Goal: Task Accomplishment & Management: Use online tool/utility

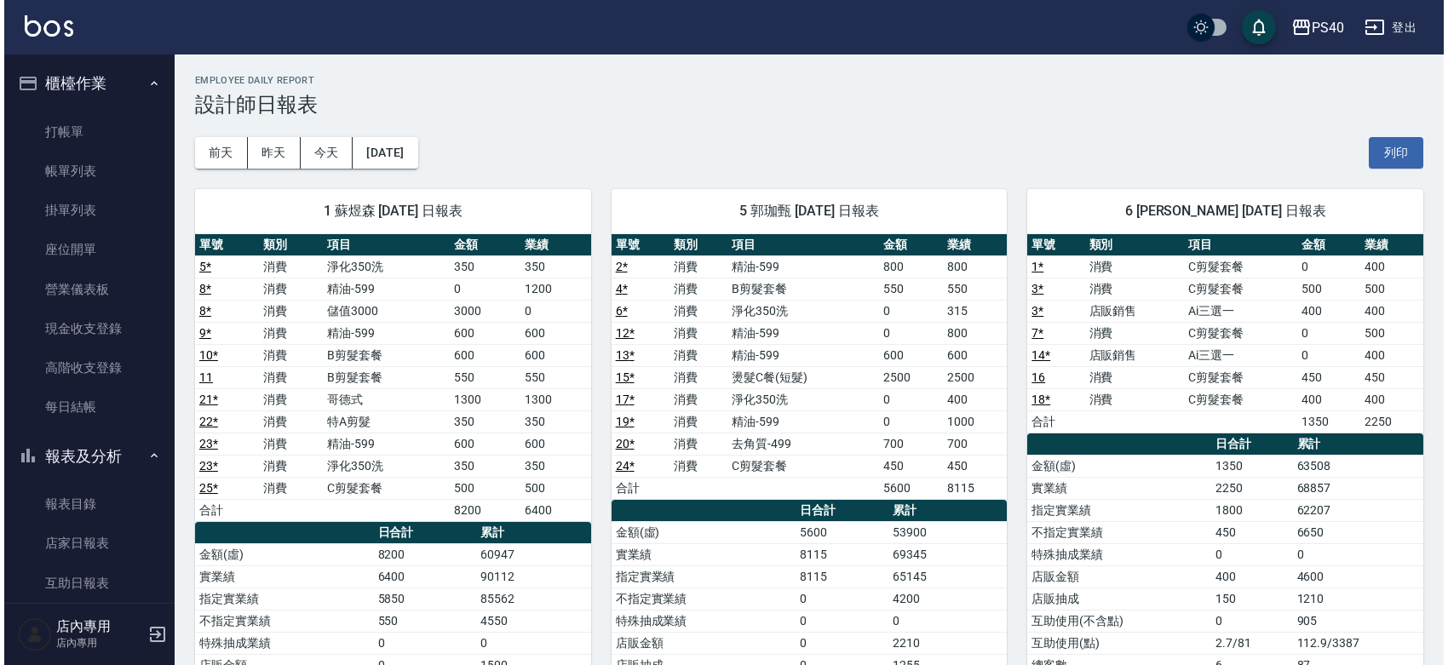
scroll to position [248, 0]
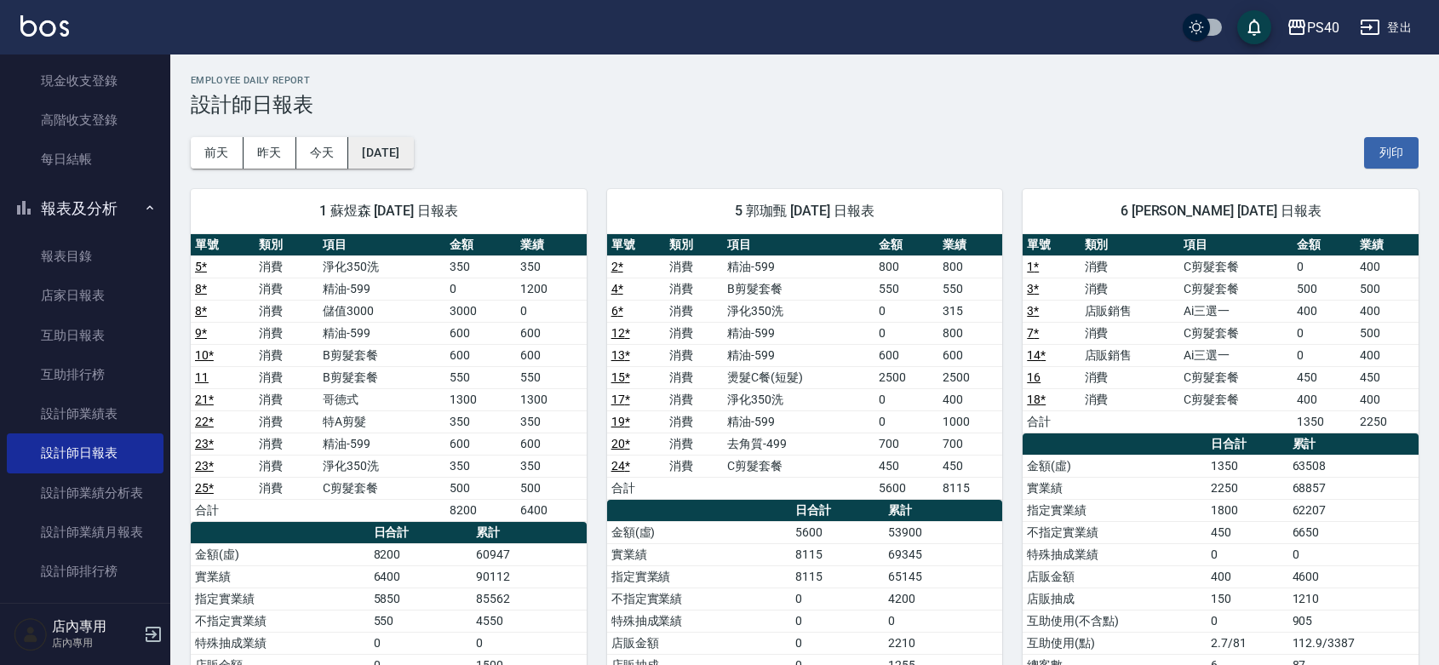
click at [397, 152] on button "[DATE]" at bounding box center [380, 153] width 65 height 32
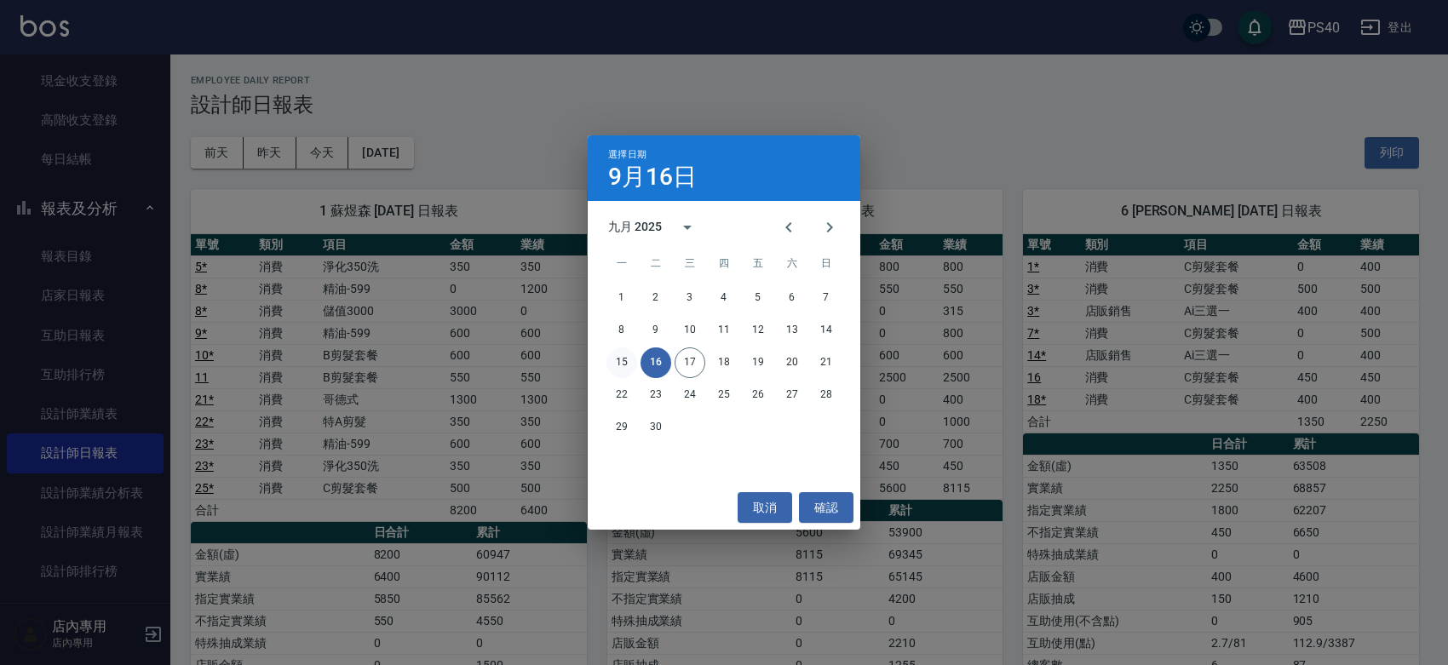
click at [618, 362] on button "15" at bounding box center [621, 362] width 31 height 31
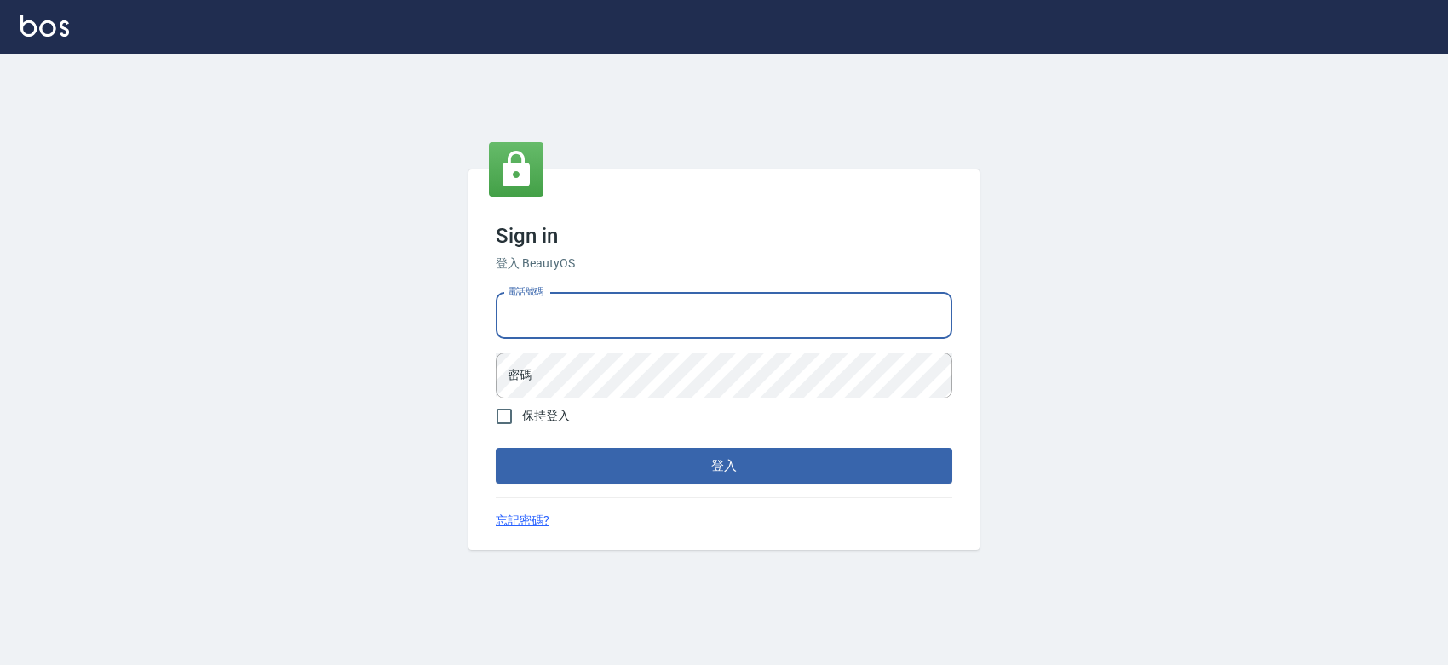
click at [653, 322] on input "電話號碼" at bounding box center [724, 316] width 456 height 46
type input "0427061917"
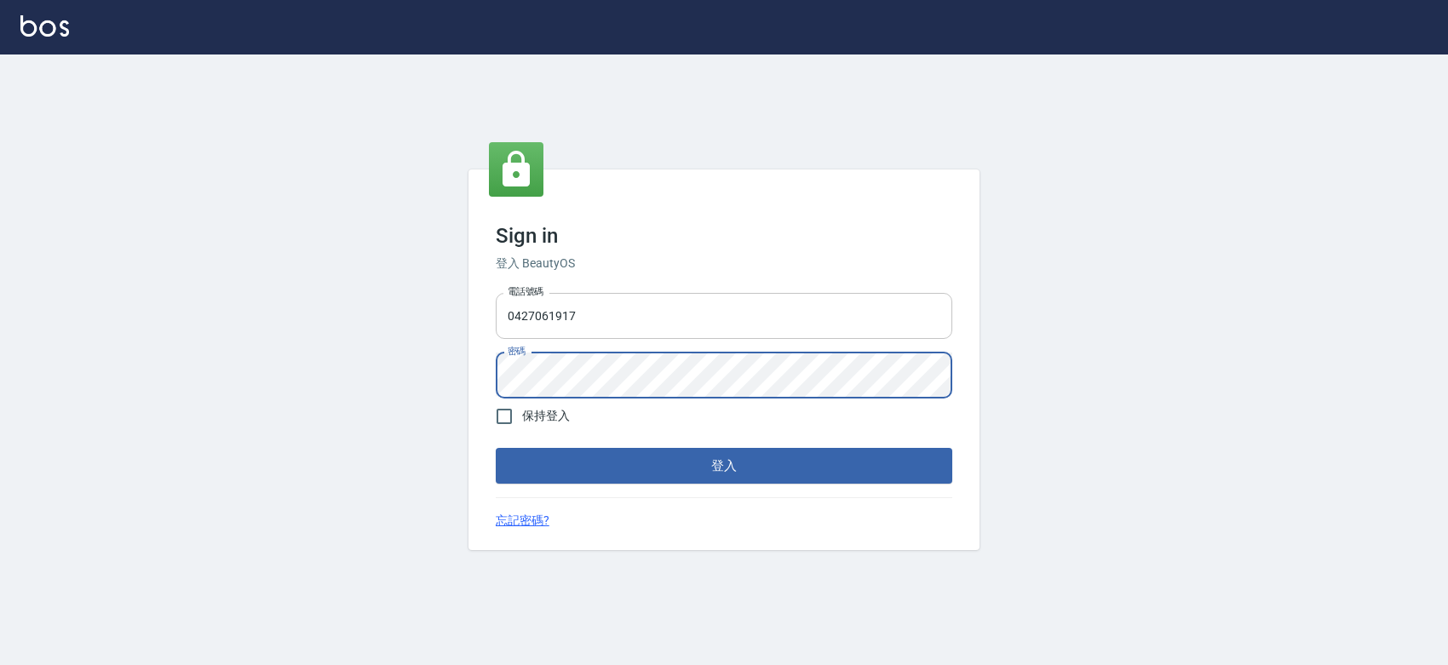
click at [496, 448] on button "登入" at bounding box center [724, 466] width 456 height 36
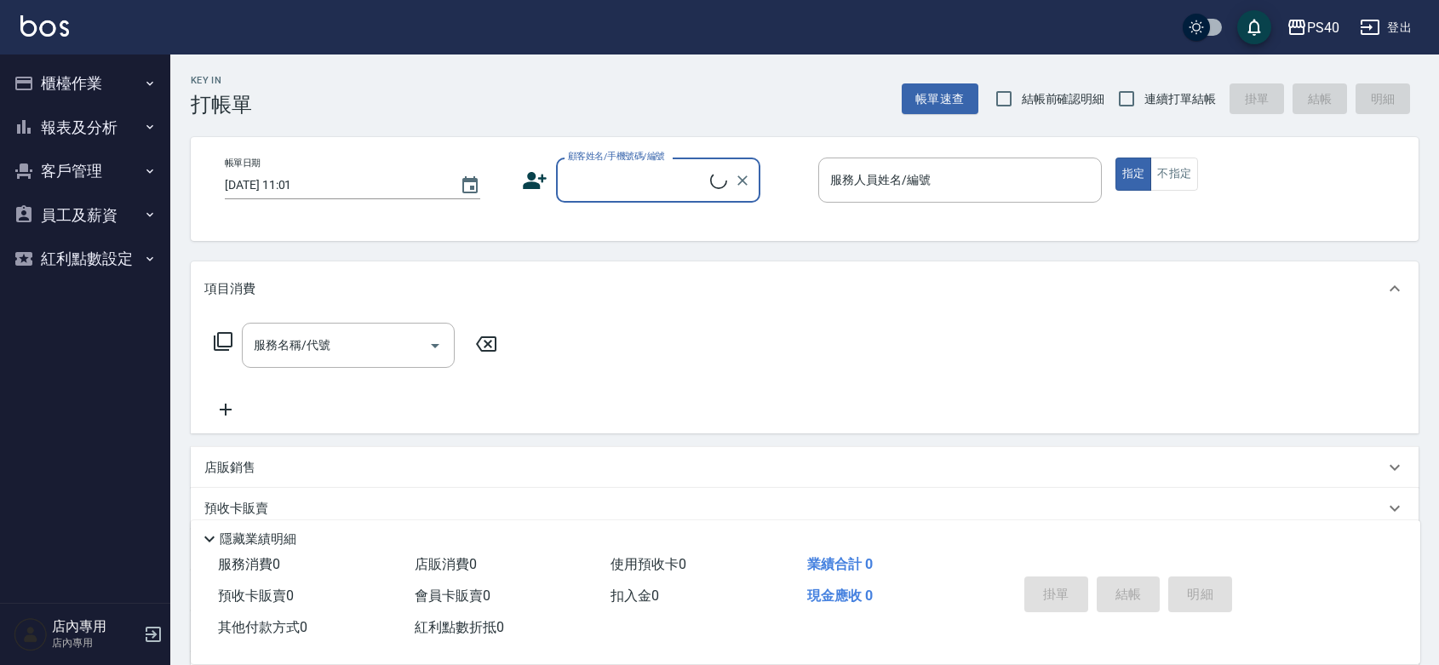
click at [53, 126] on button "報表及分析" at bounding box center [85, 128] width 157 height 44
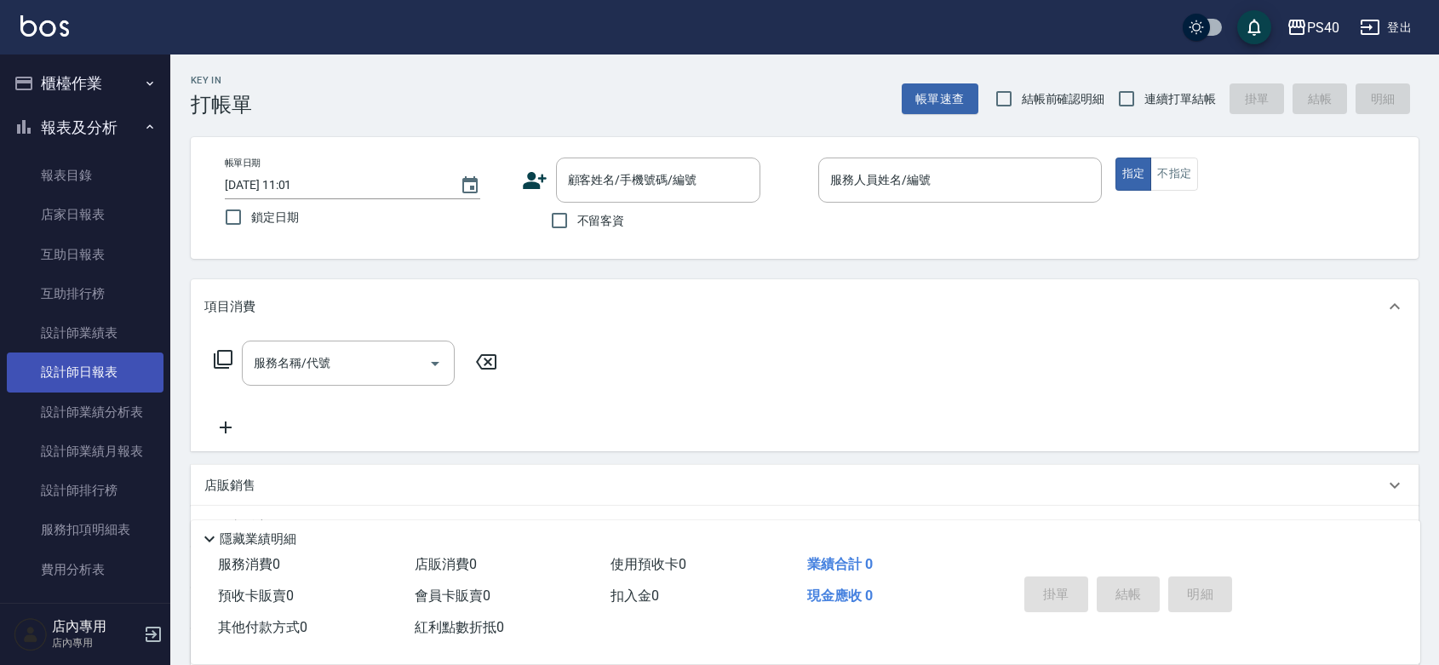
click at [107, 359] on link "設計師日報表" at bounding box center [85, 372] width 157 height 39
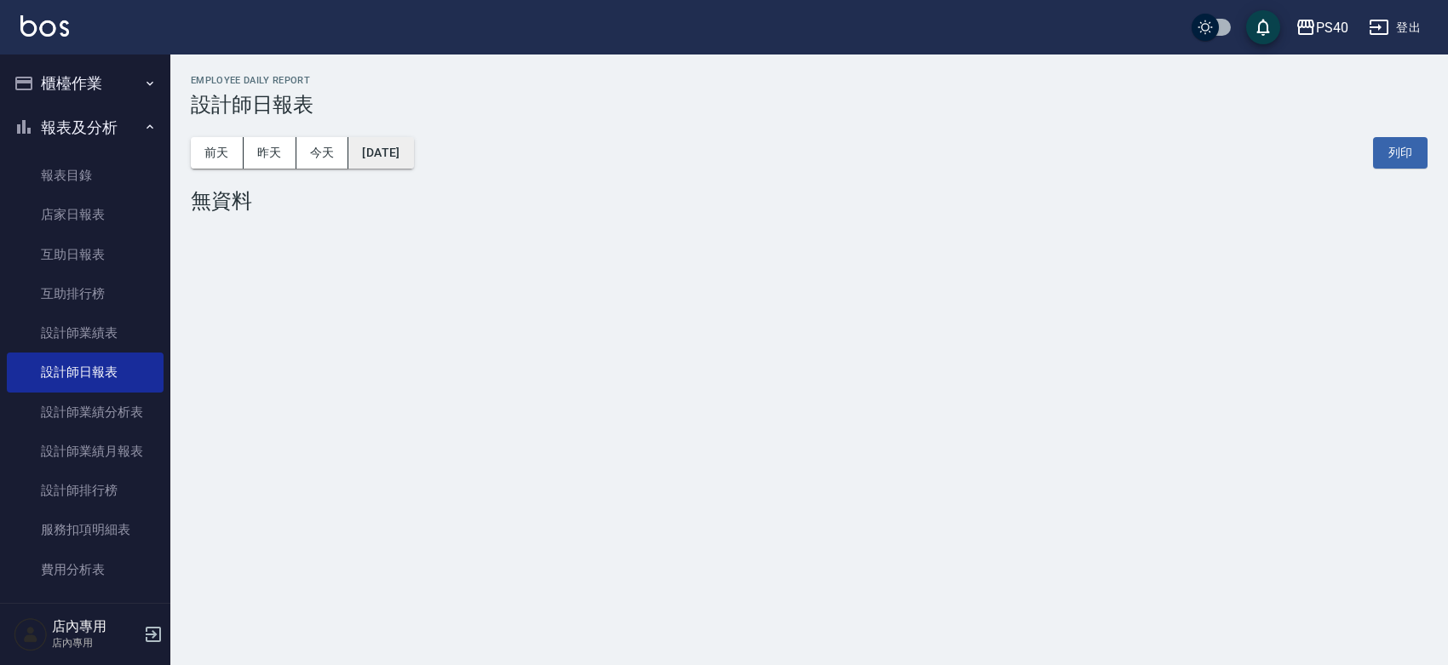
click at [411, 155] on button "[DATE]" at bounding box center [380, 153] width 65 height 32
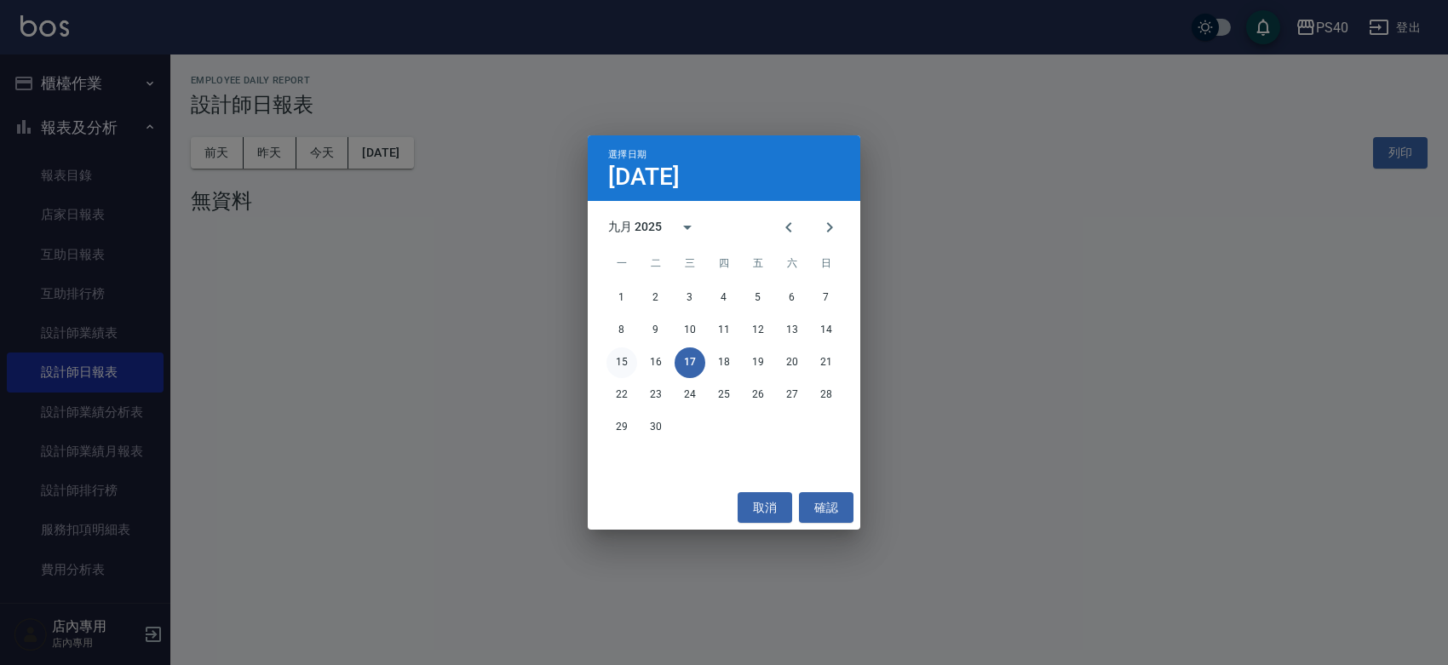
click at [624, 360] on button "15" at bounding box center [621, 362] width 31 height 31
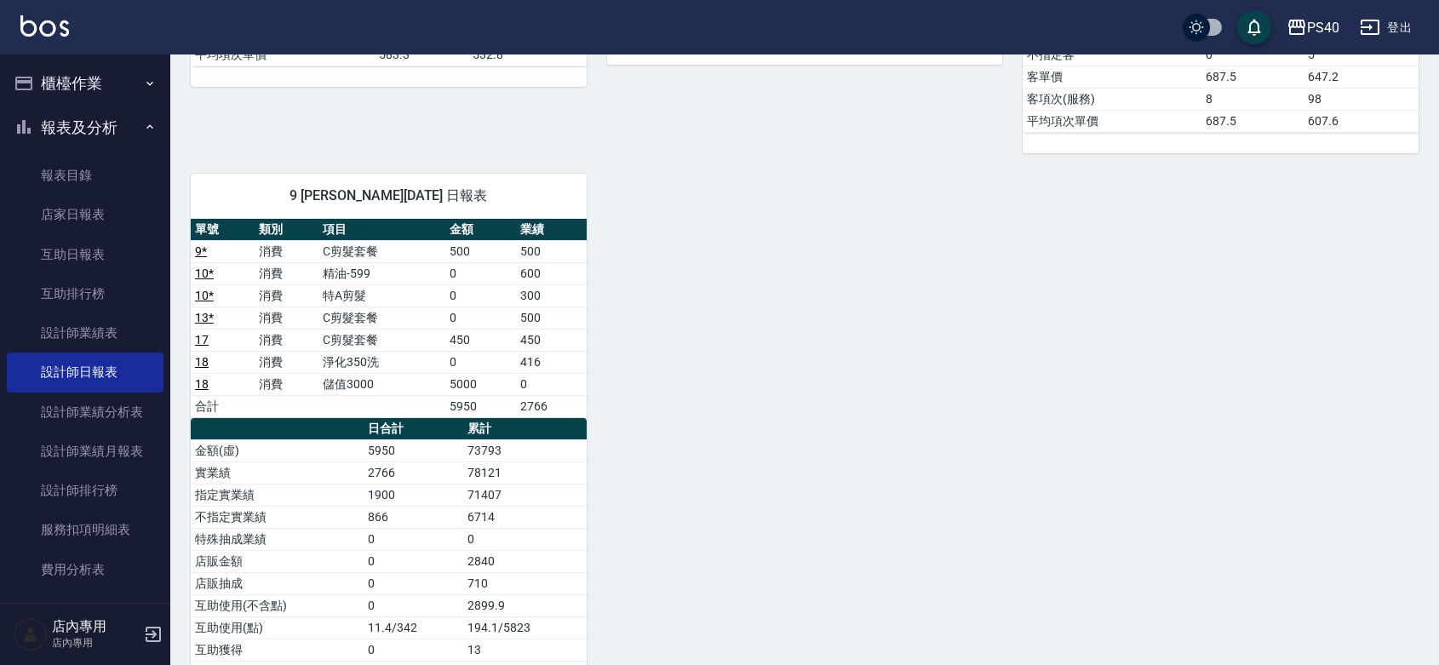
scroll to position [745, 0]
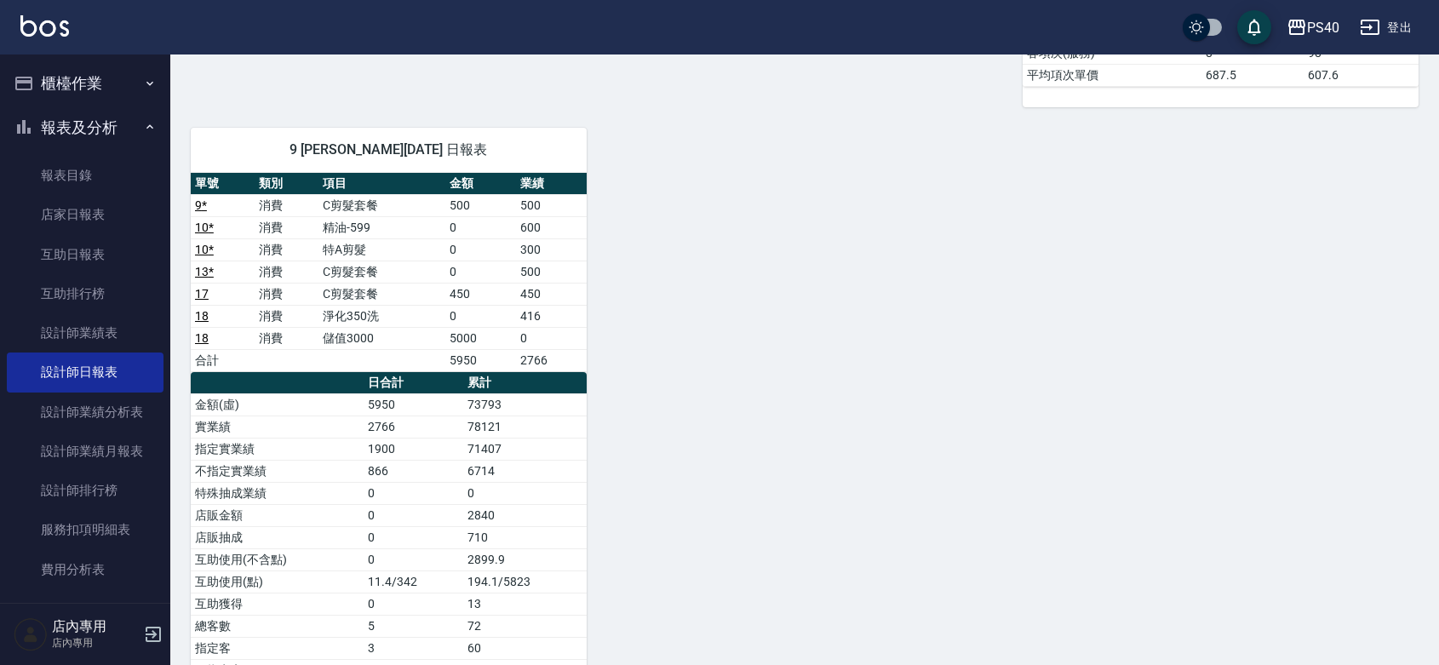
click at [971, 367] on div "1 [PERSON_NAME][DATE] 日報表 單號 類別 項目 金額 業績 11 * 消費 C剪髮套餐 500 500 14 * 消費 C剪髮套餐 50…" at bounding box center [794, 96] width 1248 height 1346
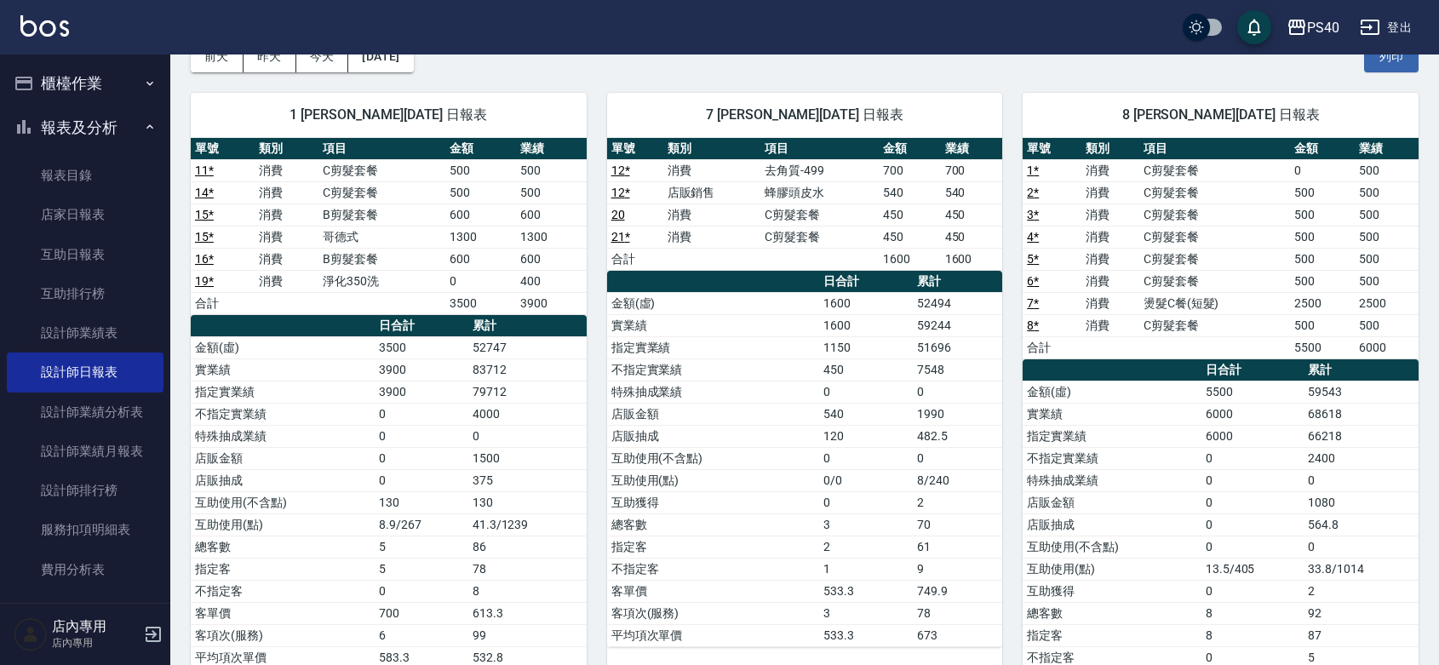
scroll to position [0, 0]
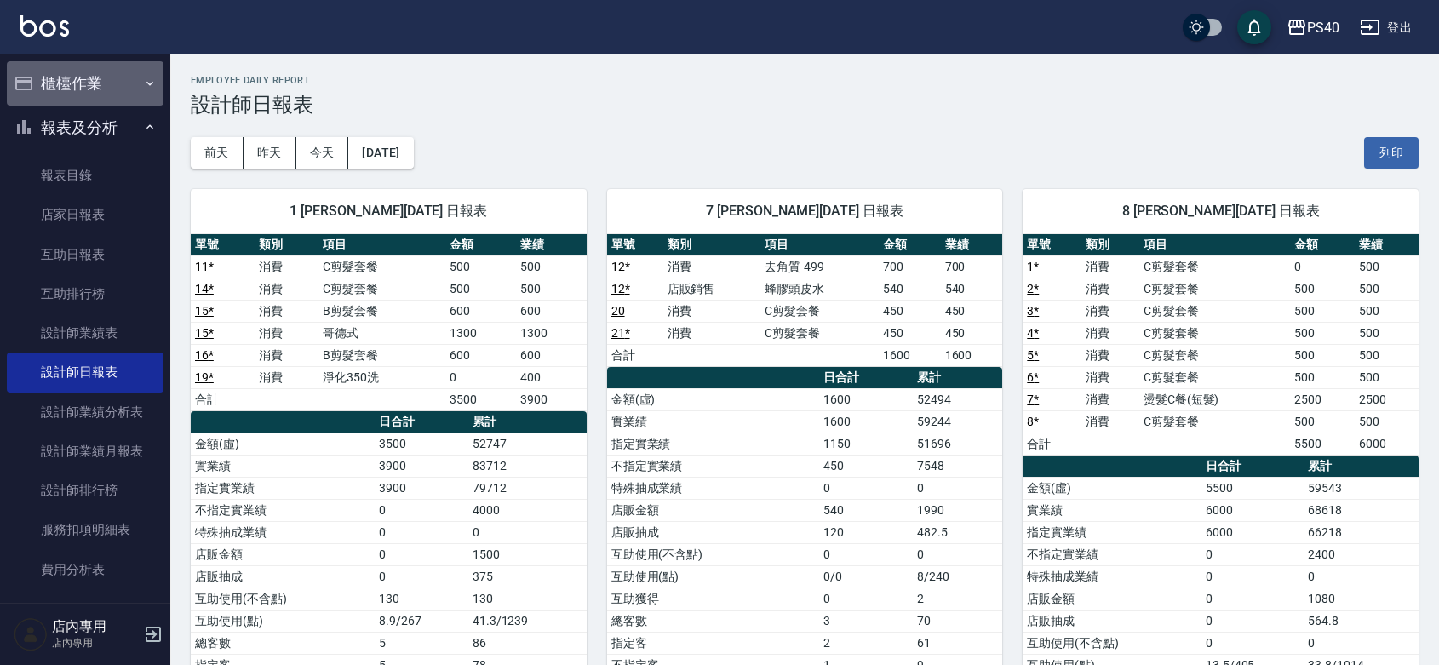
click at [94, 72] on button "櫃檯作業" at bounding box center [85, 83] width 157 height 44
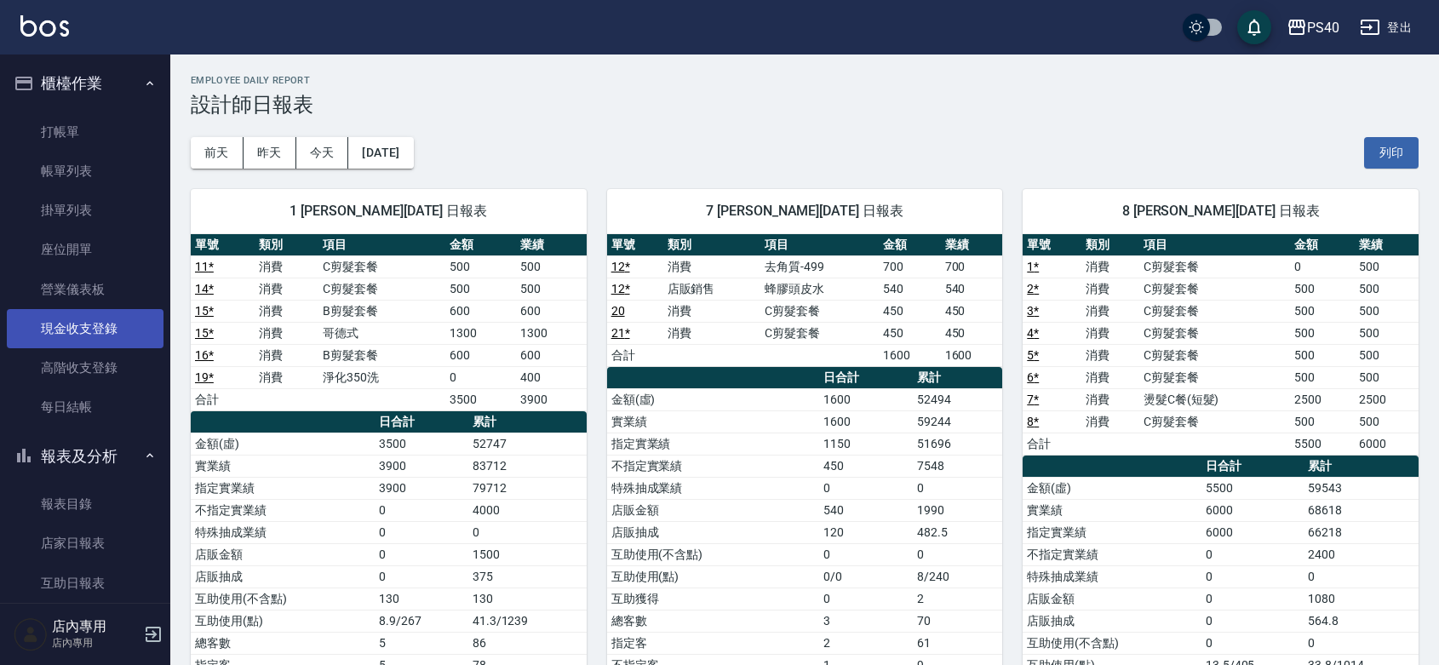
click at [106, 334] on link "現金收支登錄" at bounding box center [85, 328] width 157 height 39
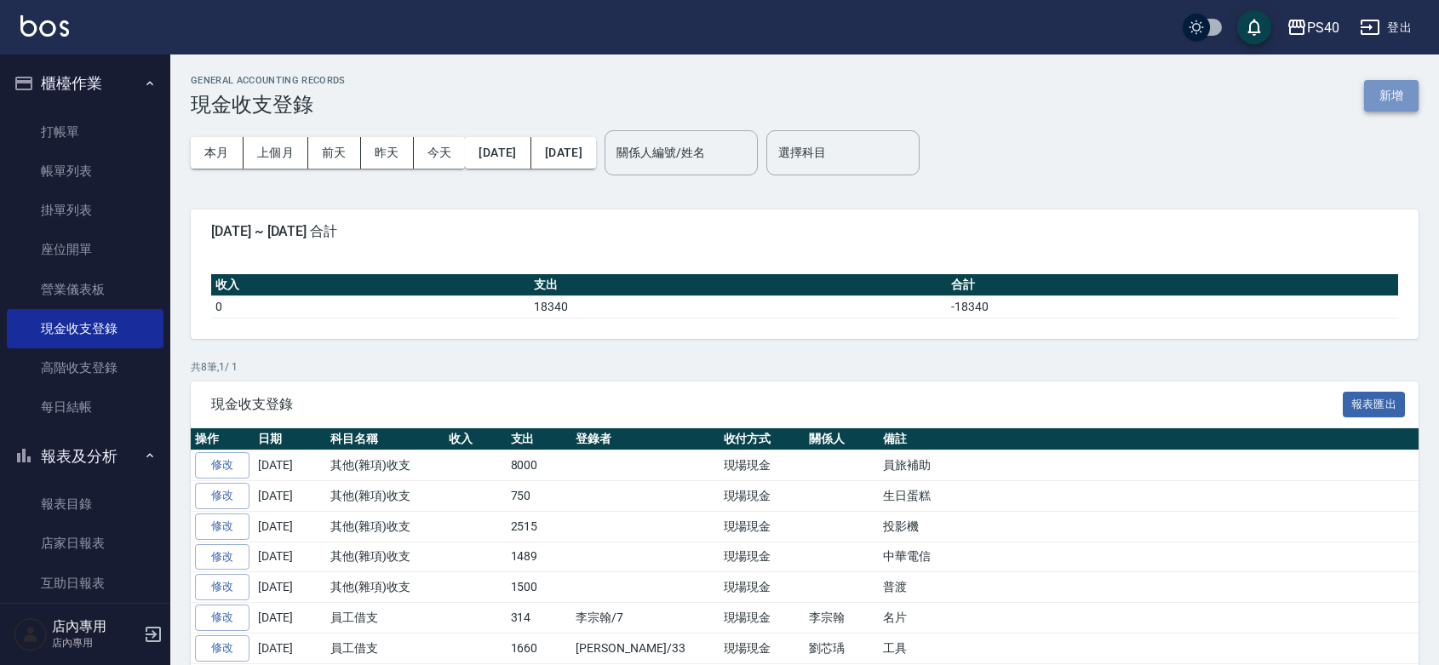
click at [1381, 87] on button "新增" at bounding box center [1391, 96] width 55 height 32
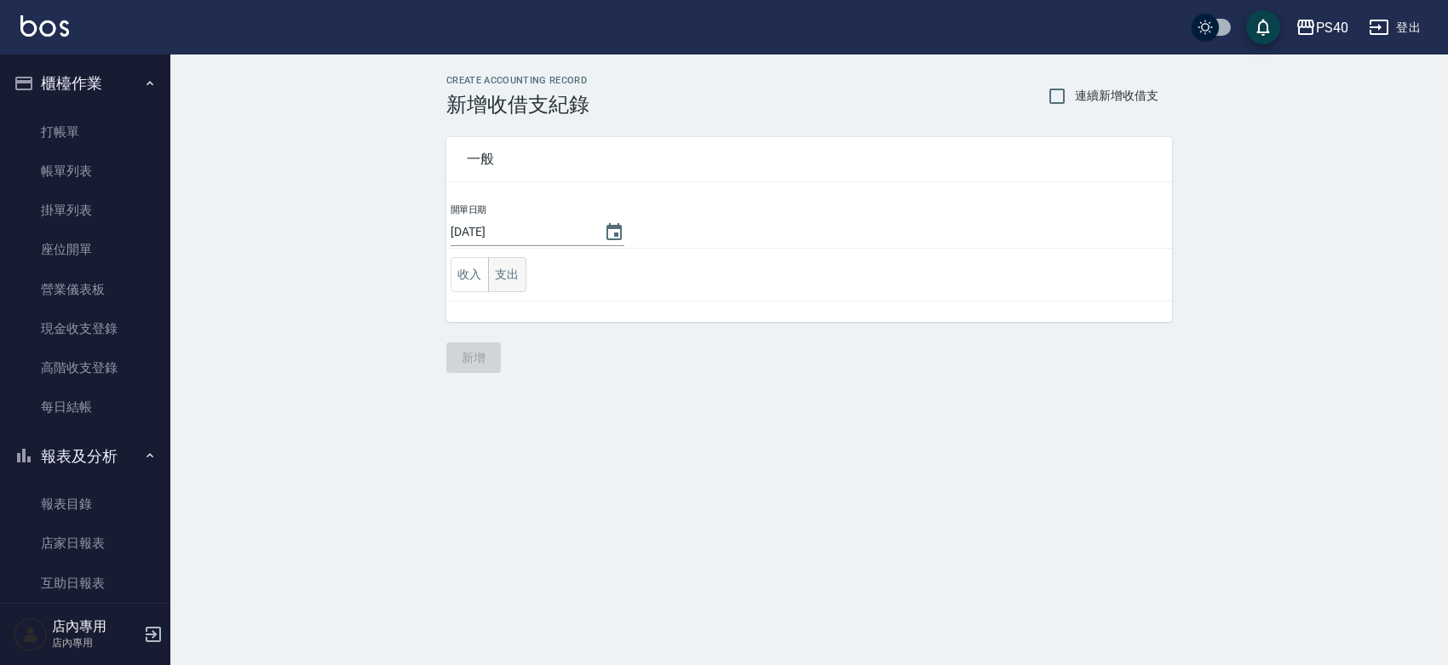
click at [515, 275] on button "支出" at bounding box center [507, 274] width 38 height 35
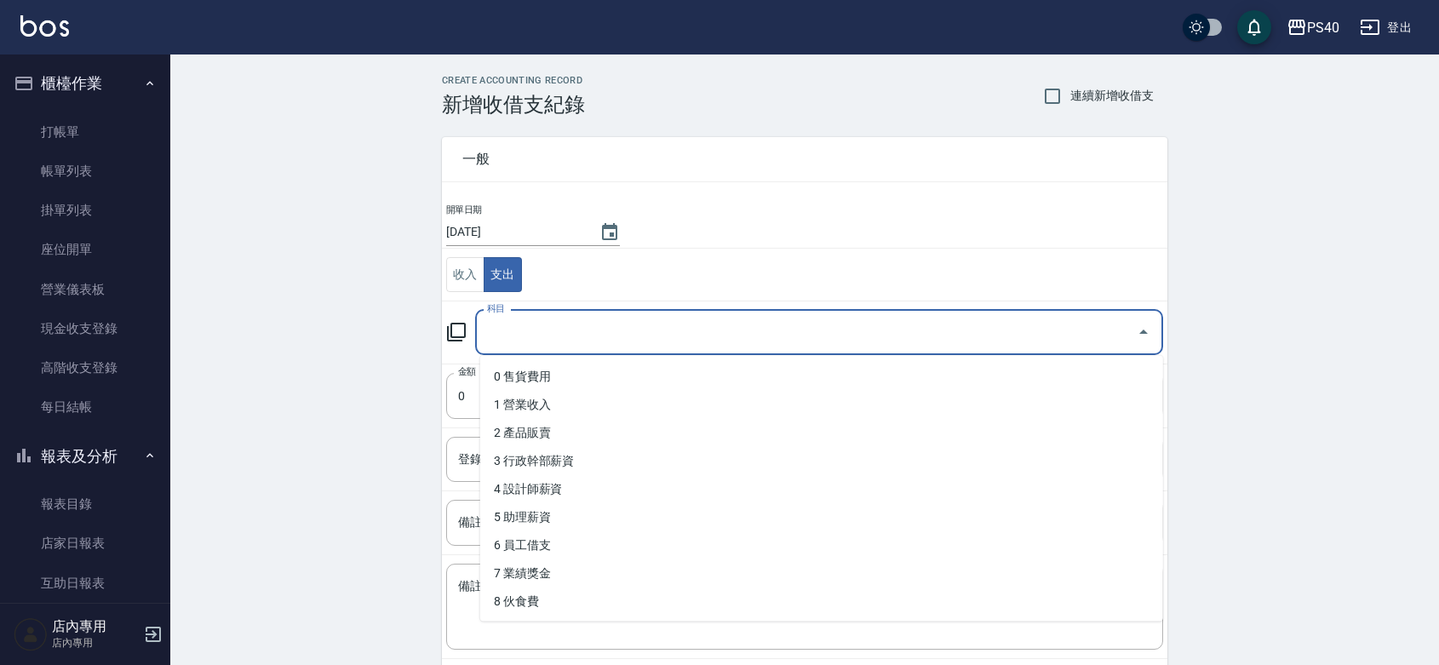
click at [581, 341] on input "科目" at bounding box center [806, 333] width 647 height 30
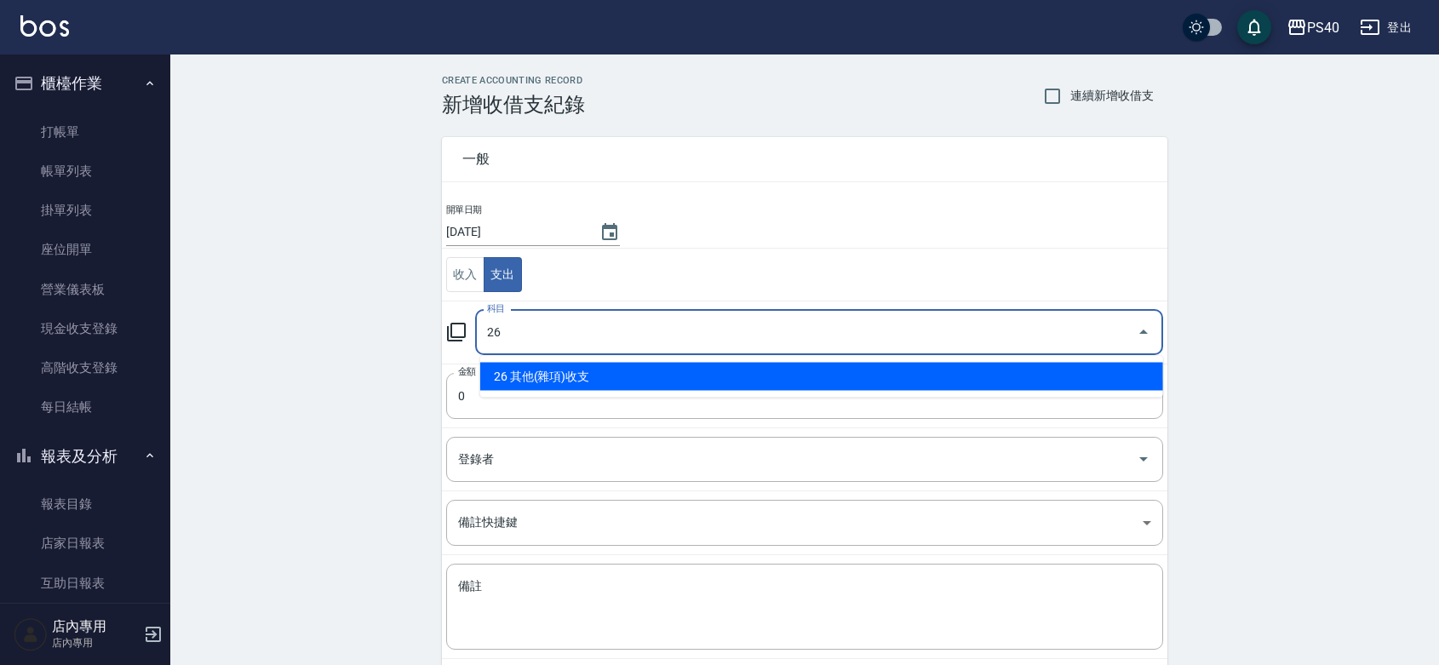
click at [626, 380] on li "26 其他(雜項)收支" at bounding box center [821, 377] width 683 height 28
type input "26 其他(雜項)收支"
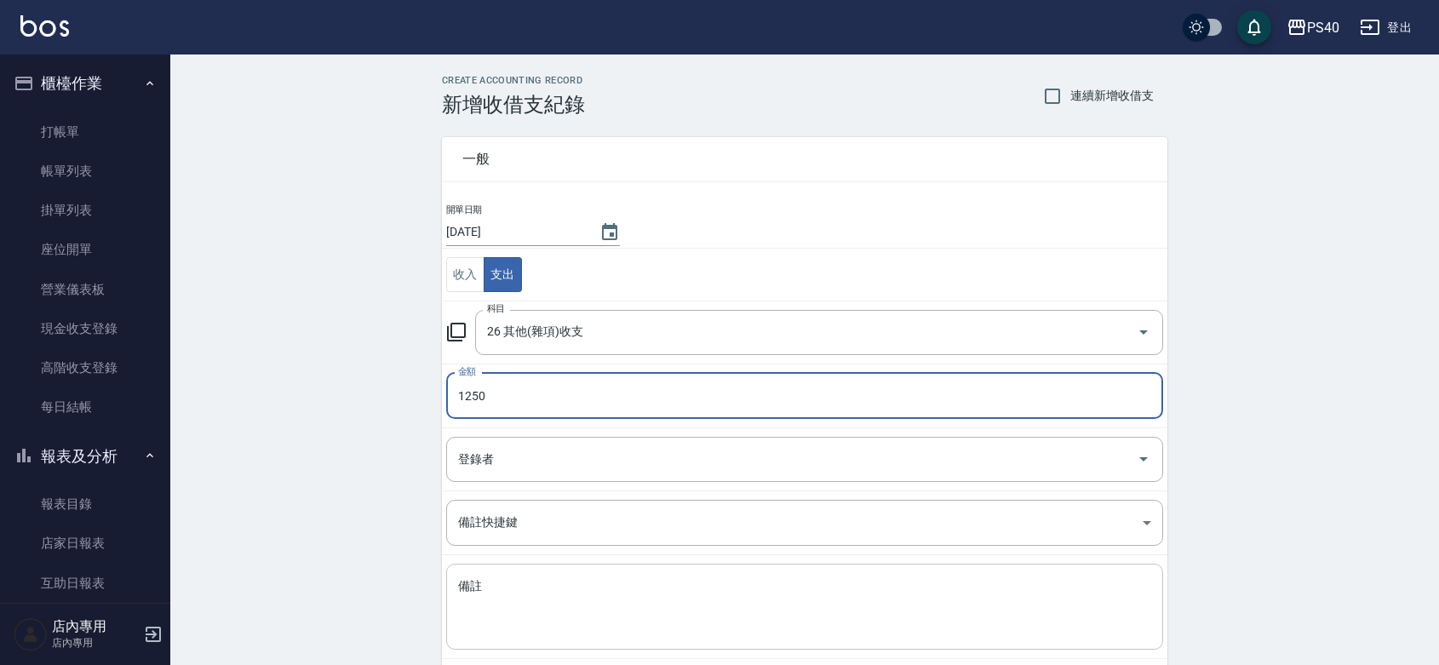
type input "1250"
click at [549, 649] on div "x 備註" at bounding box center [804, 607] width 717 height 86
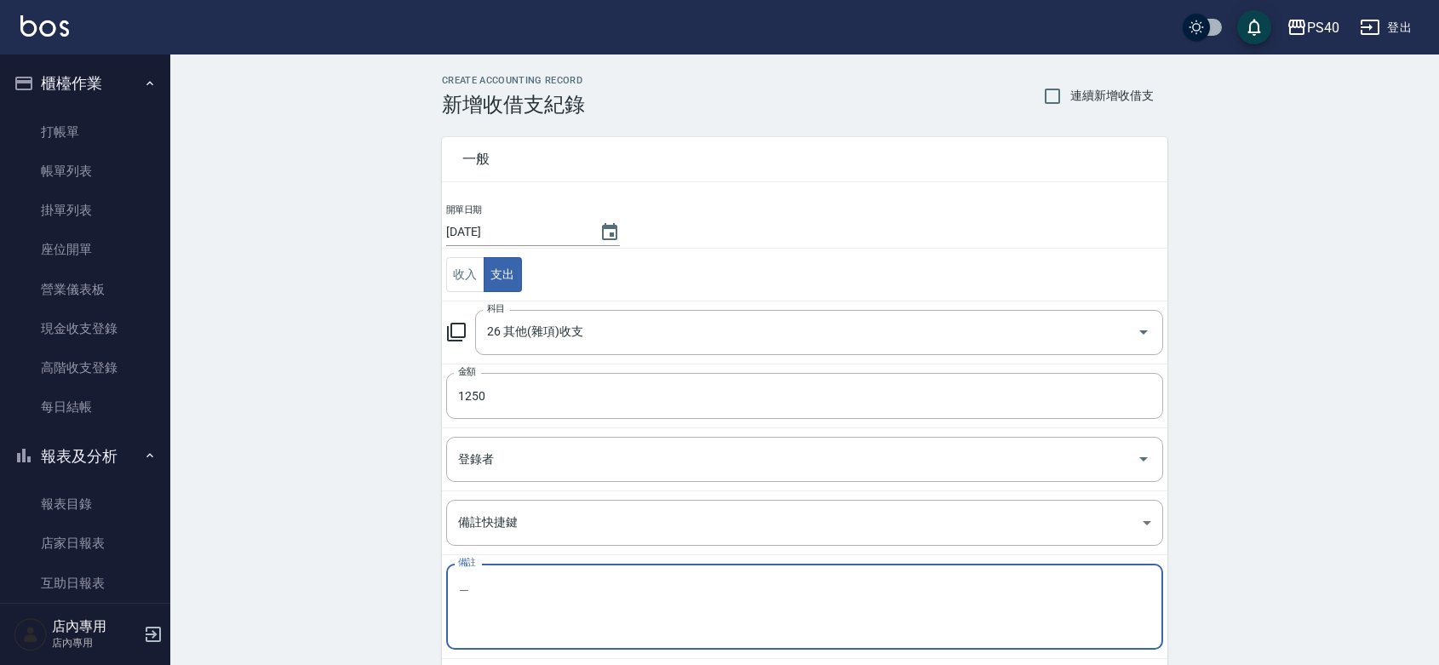
type textarea "＿"
type textarea "mis"
click at [342, 460] on div "CREATE ACCOUNTING RECORD 新增收借支紀錄 連續新增收借支 一般 開單日期 [DATE] 收入 支出 科目 26 其他(雜項)收支 科目…" at bounding box center [804, 403] width 1269 height 697
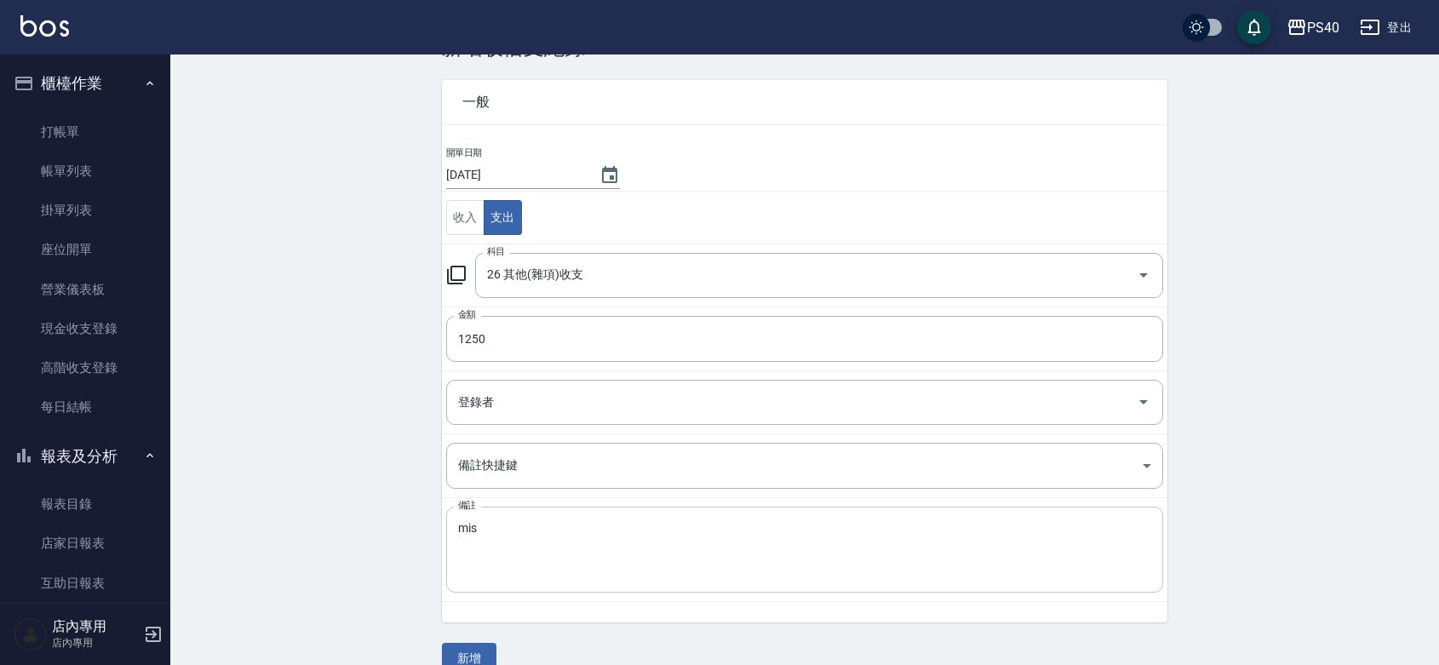
scroll to position [88, 0]
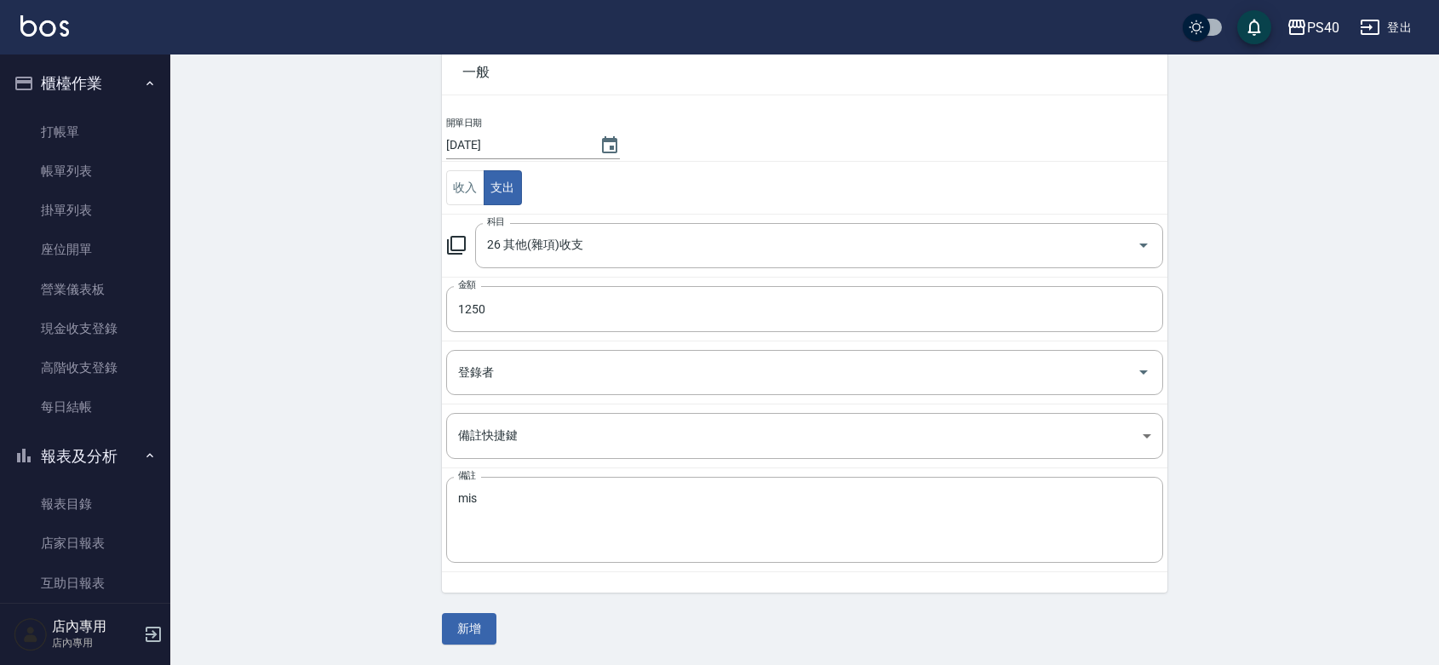
click at [470, 607] on div "一般 開單日期 [DATE] 收入 支出 科目 26 其他(雜項)收支 科目 金額 1250 金額 登錄者 登錄者 備註快捷鍵 ​ 備註快捷鍵 備註 mis …" at bounding box center [805, 337] width 726 height 615
click at [473, 622] on button "新增" at bounding box center [469, 629] width 55 height 32
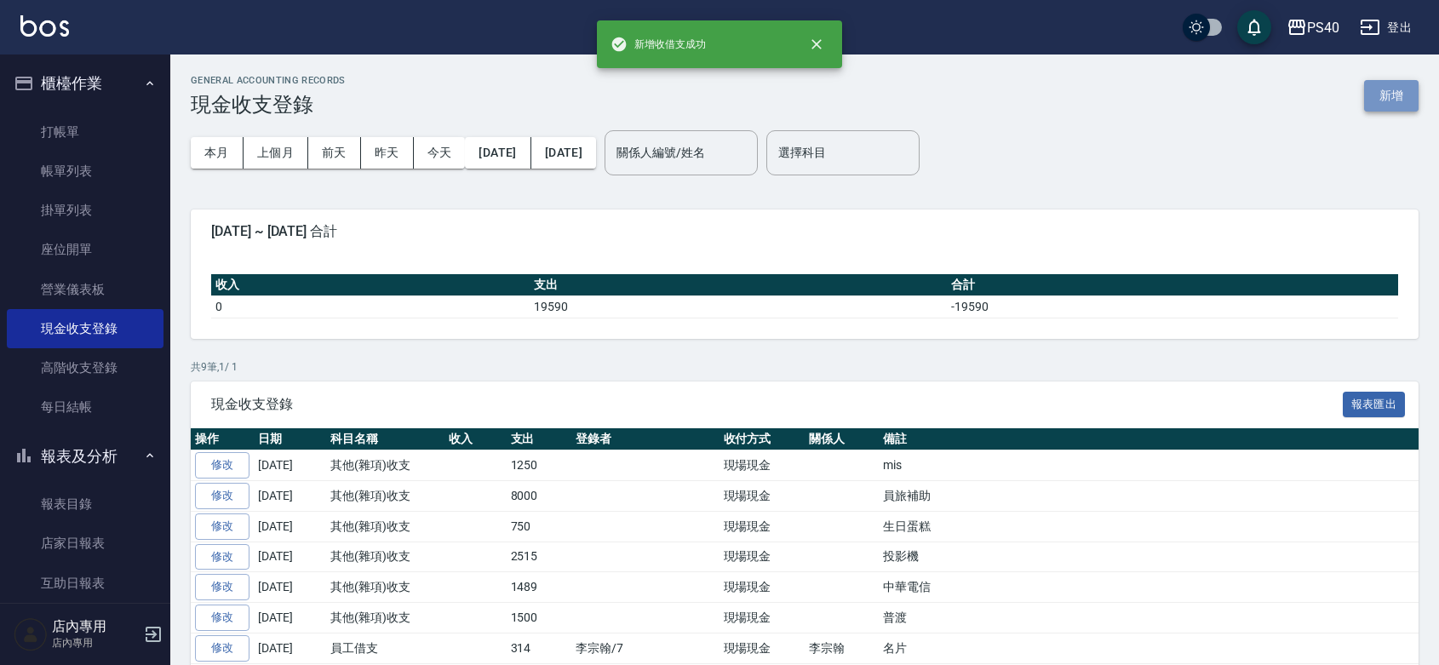
click at [1376, 91] on button "新增" at bounding box center [1391, 96] width 55 height 32
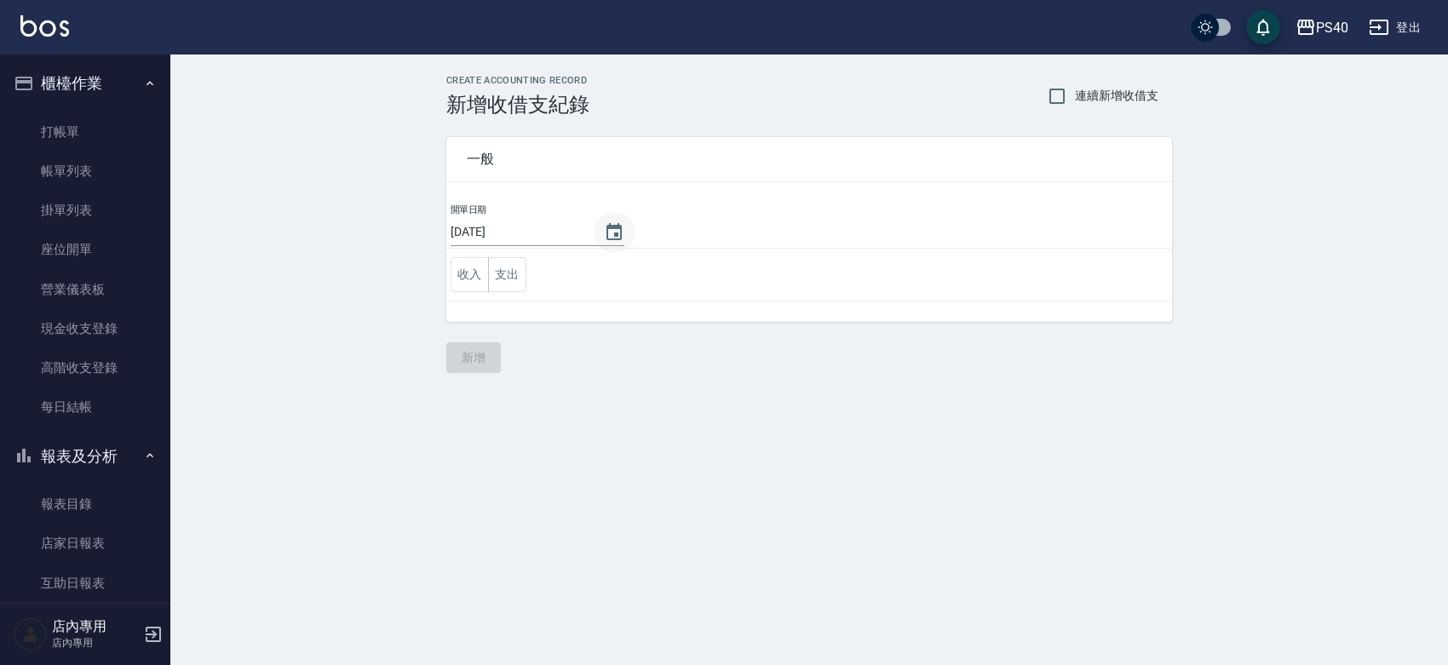
click at [622, 234] on icon "Choose date, selected date is 2025-09-17" at bounding box center [613, 231] width 15 height 17
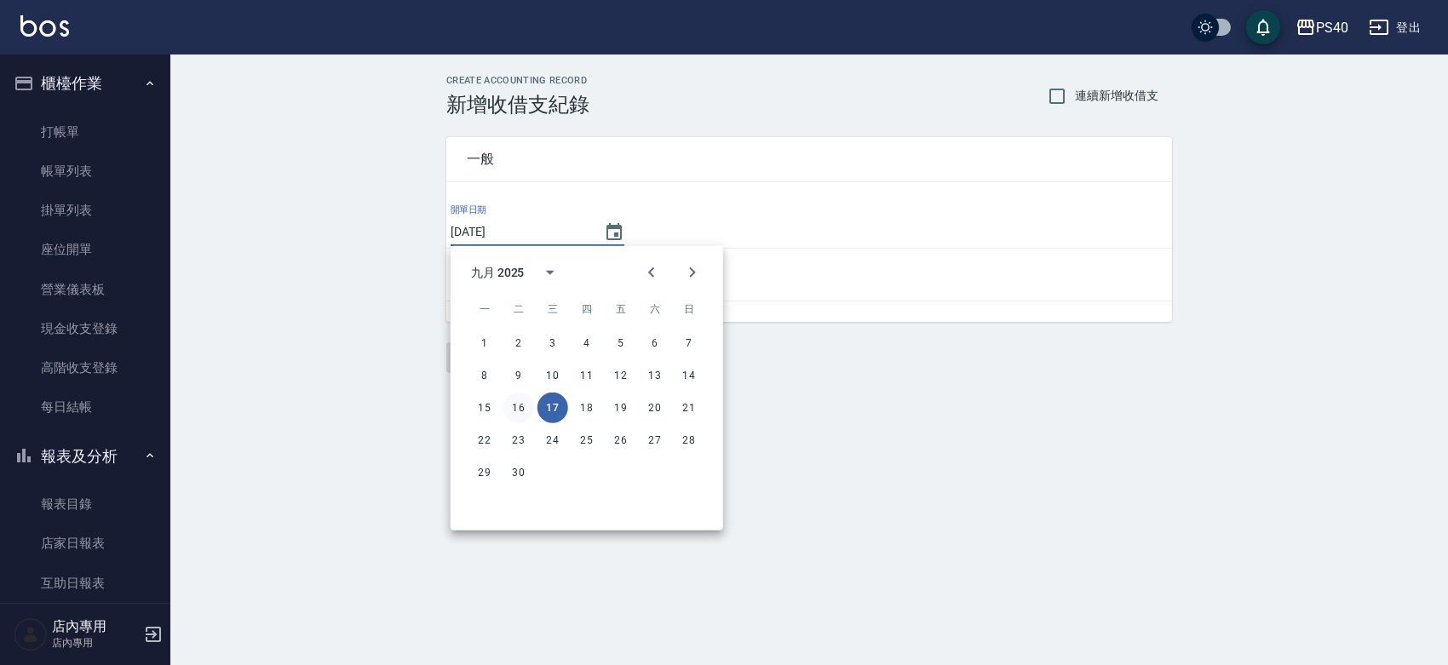
click at [525, 406] on button "16" at bounding box center [518, 408] width 31 height 31
type input "[DATE]"
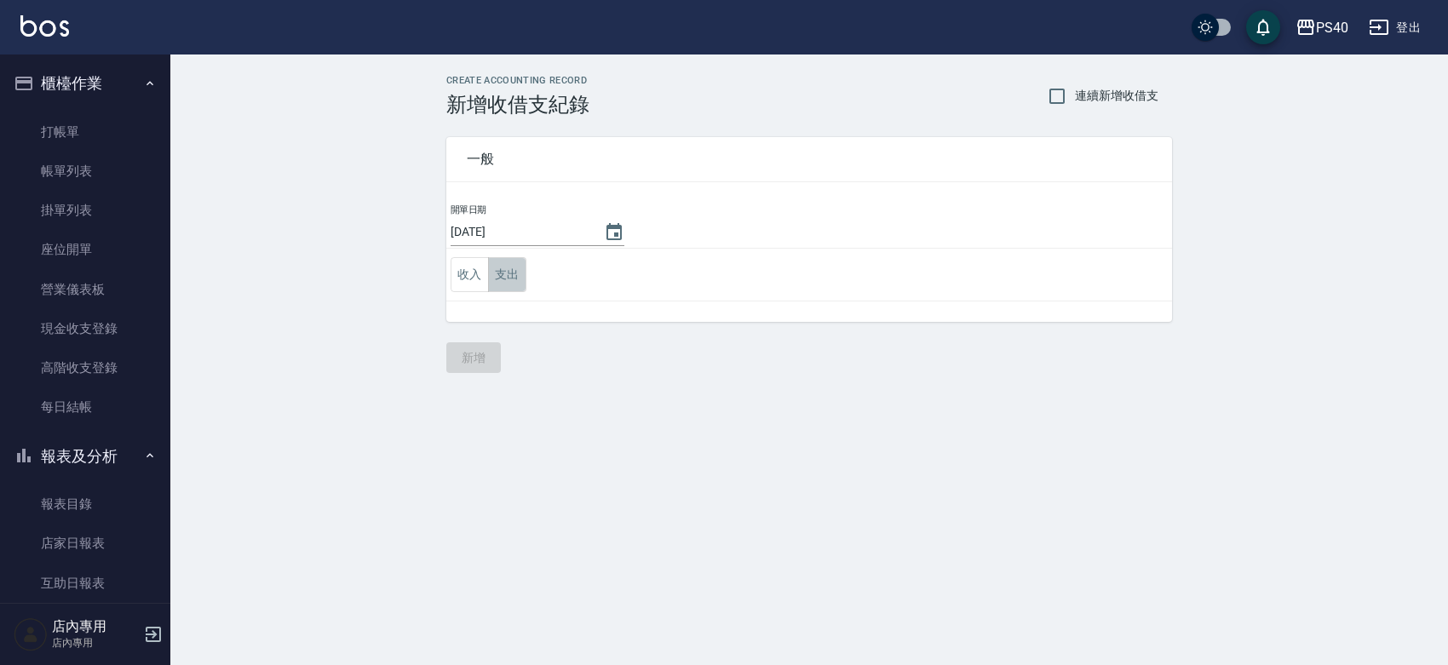
click at [514, 267] on button "支出" at bounding box center [507, 274] width 38 height 35
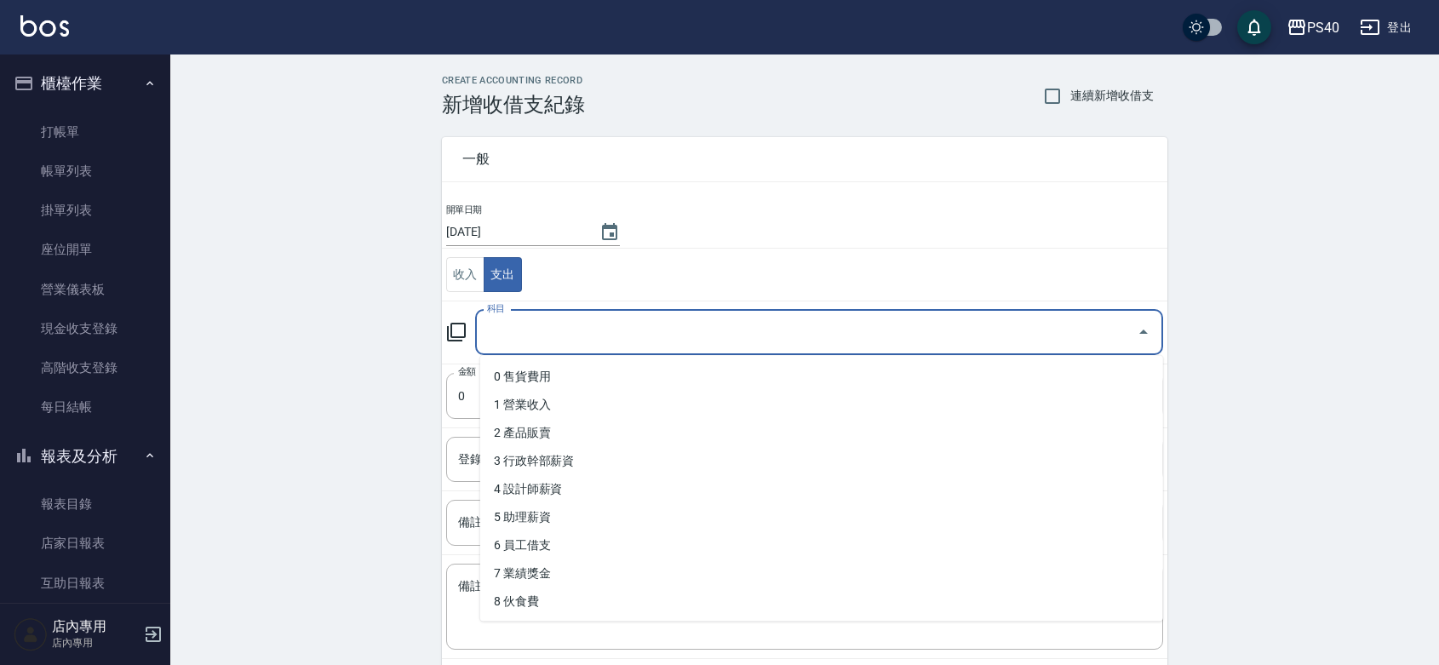
click at [521, 336] on input "科目" at bounding box center [806, 333] width 647 height 30
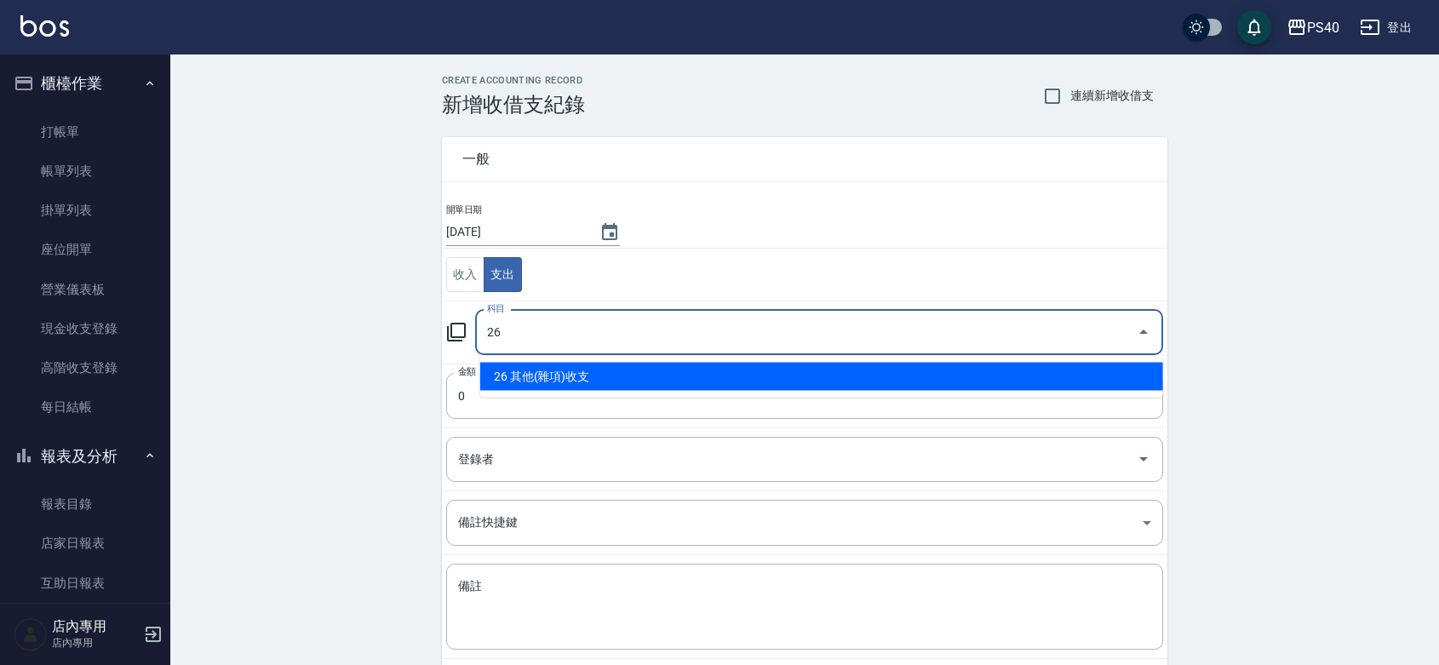
click at [522, 368] on li "26 其他(雜項)收支" at bounding box center [821, 377] width 683 height 28
type input "26 其他(雜項)收支"
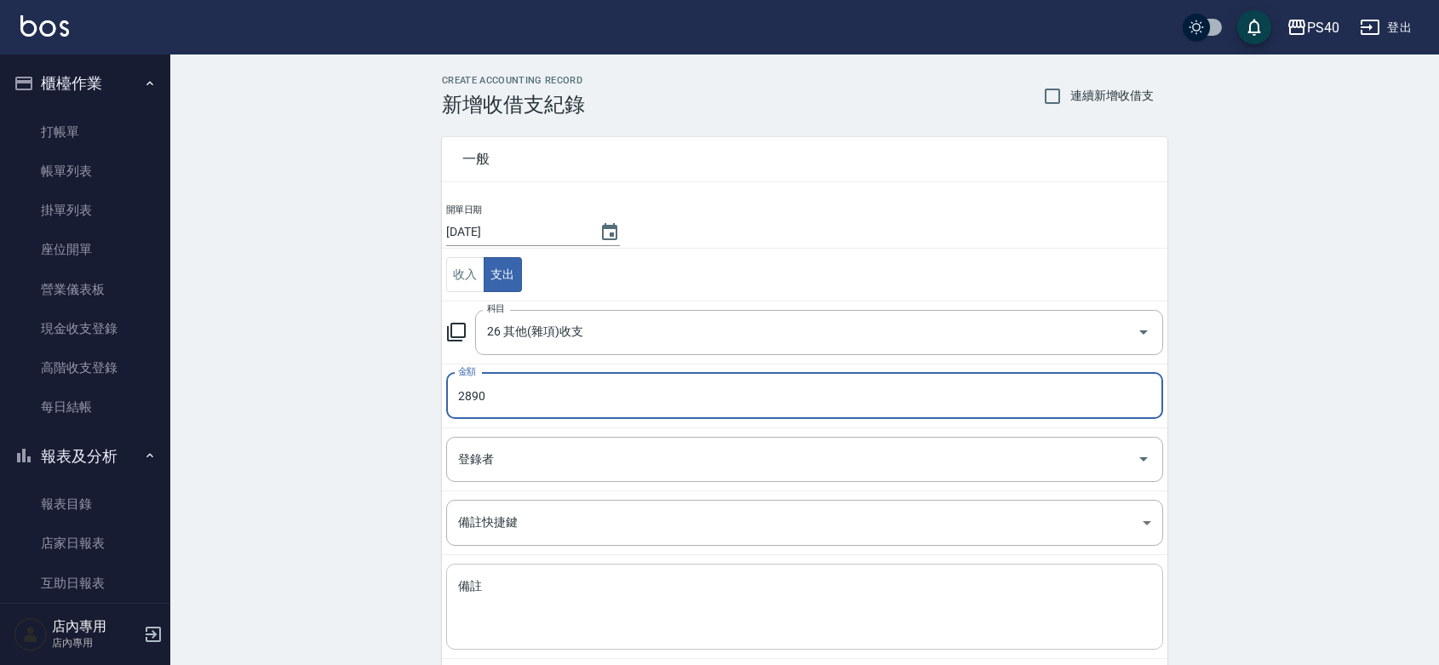
type input "2890"
click at [534, 589] on textarea "備註" at bounding box center [804, 607] width 693 height 58
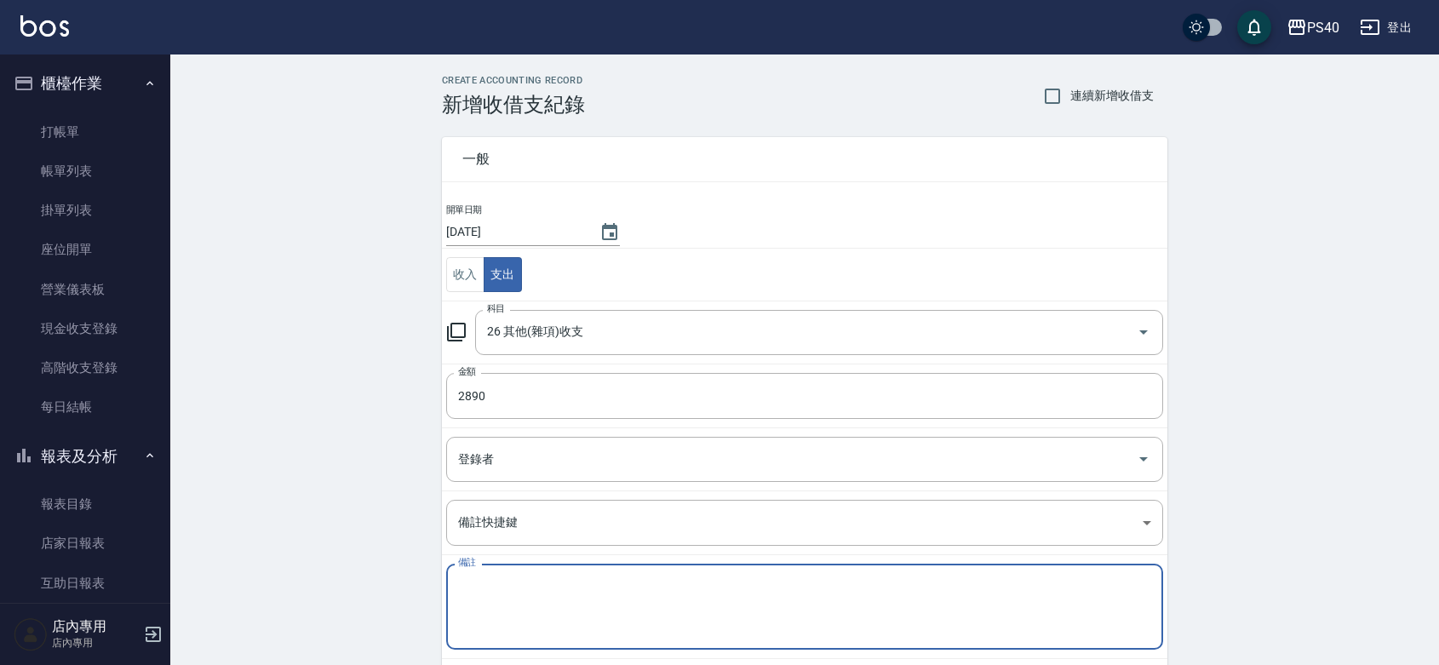
type textarea "r"
type textarea "儲"
type textarea "築"
type textarea "儲"
type textarea "儲值退款"
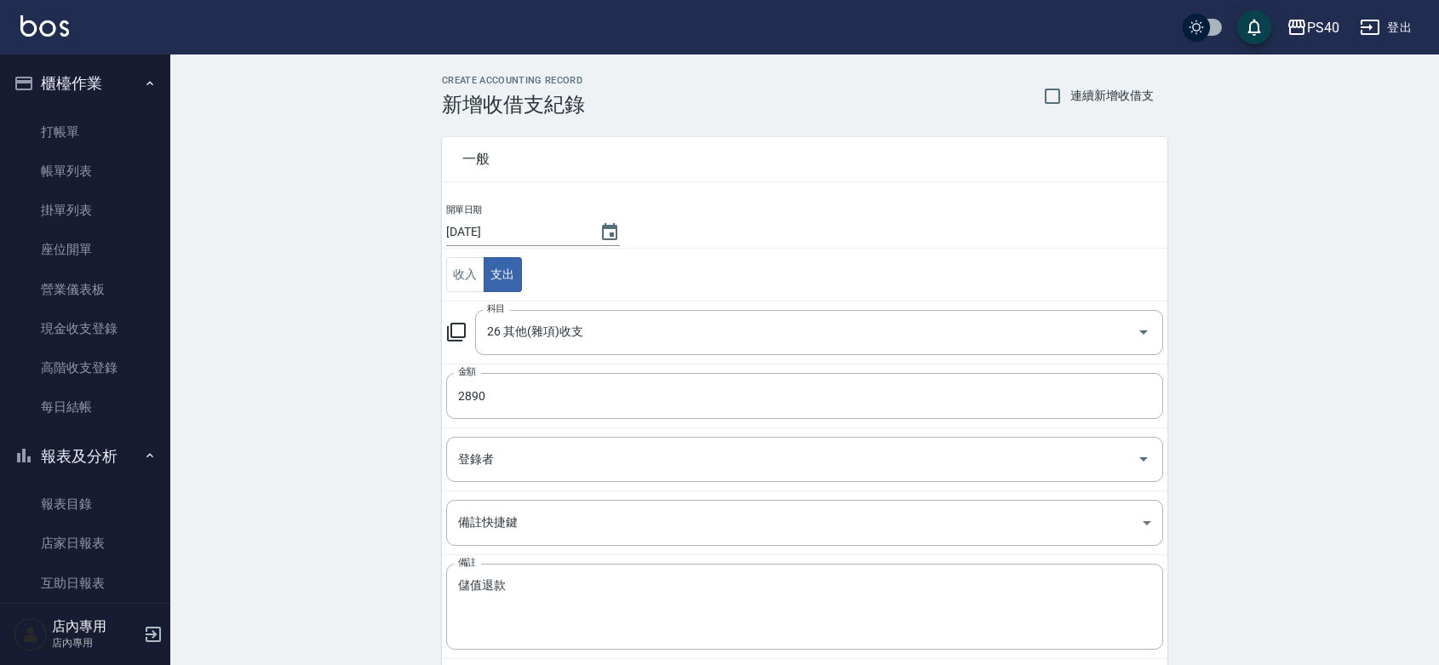
click at [325, 370] on div "CREATE ACCOUNTING RECORD 新增收借支紀錄 連續新增收借支 一般 開單日期 [DATE] 收入 支出 科目 26 其他(雜項)收支 科目…" at bounding box center [804, 403] width 1269 height 697
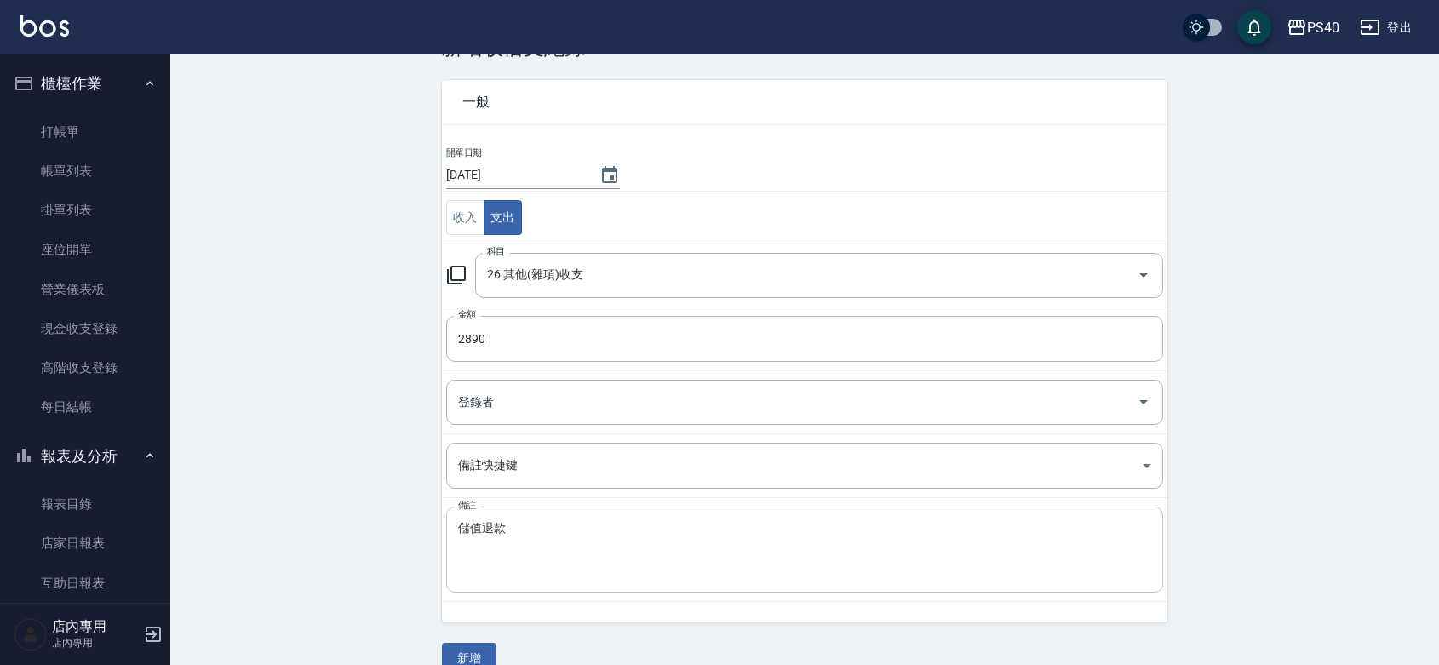
scroll to position [88, 0]
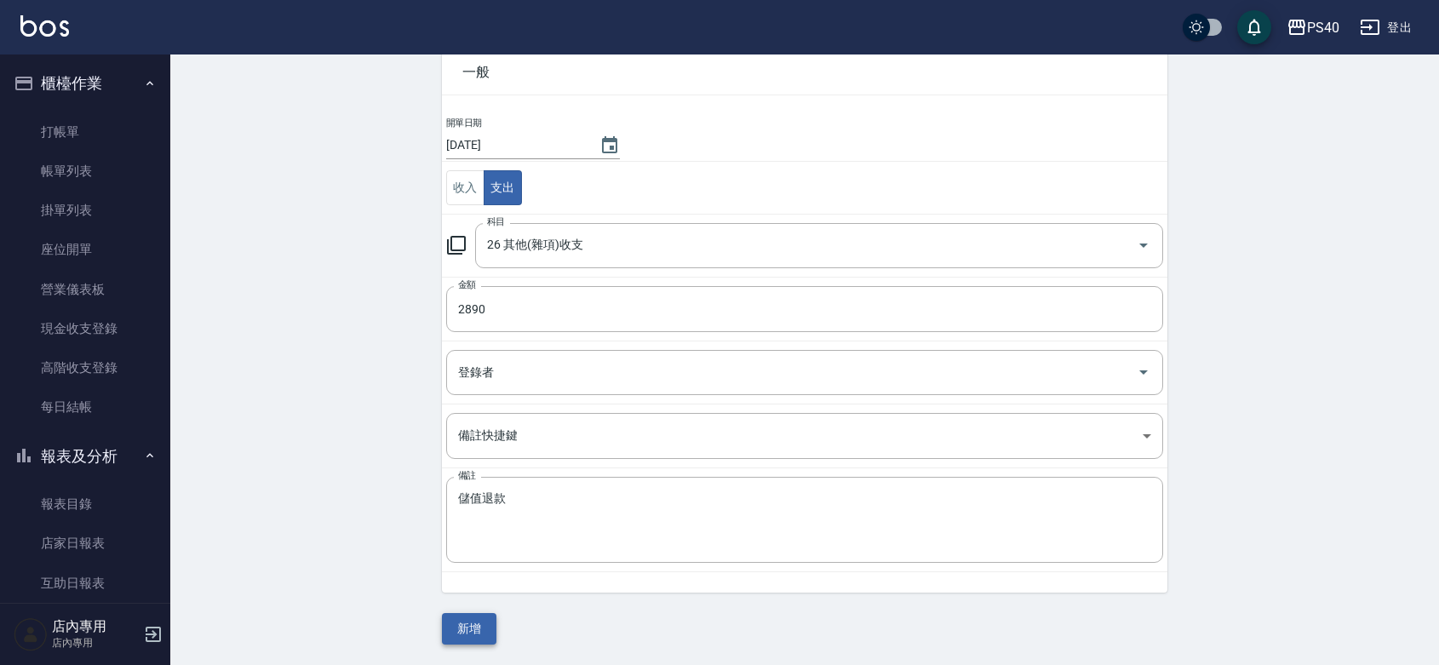
click at [479, 633] on button "新增" at bounding box center [469, 629] width 55 height 32
